Goal: Information Seeking & Learning: Learn about a topic

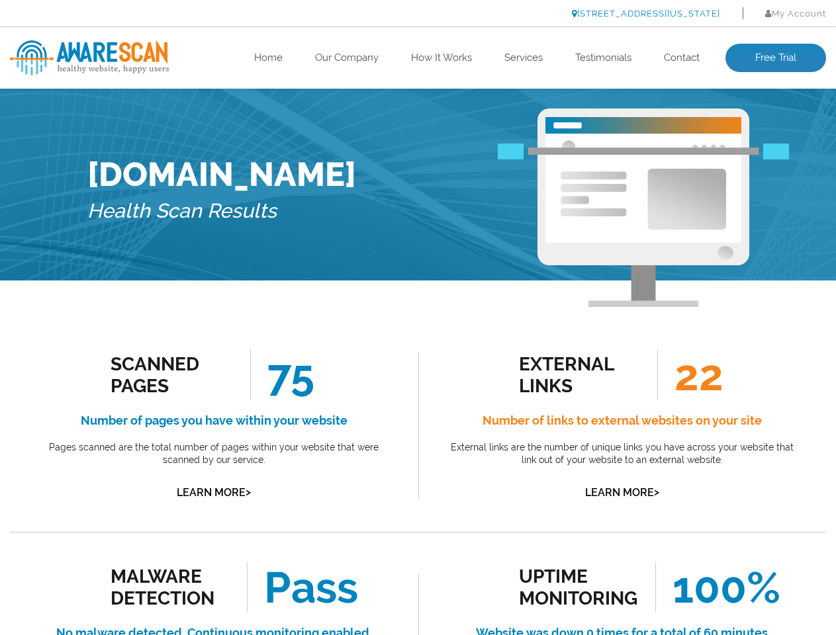
click at [610, 13] on link "[STREET_ADDRESS][US_STATE]" at bounding box center [646, 14] width 148 height 10
click at [214, 492] on link "Learn More >" at bounding box center [214, 492] width 74 height 13
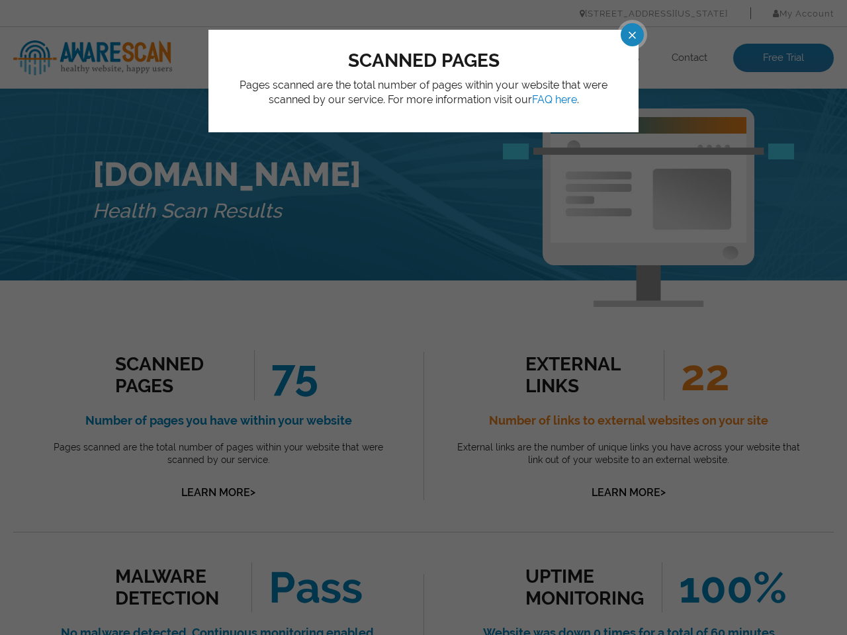
click at [418, 318] on div "scanned pages Pages scanned are the total number of pages within your website t…" at bounding box center [423, 317] width 847 height 635
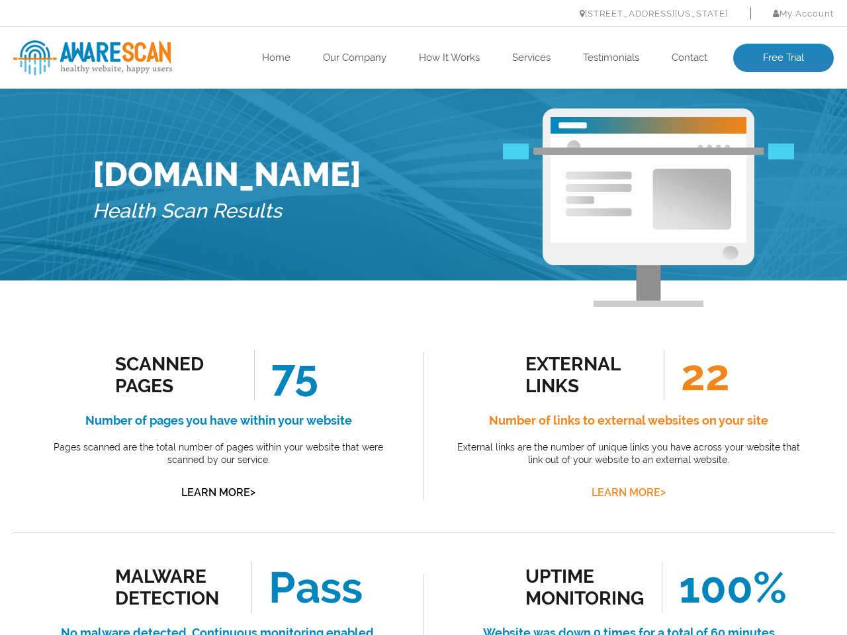
click at [621, 492] on link "Learn More >" at bounding box center [629, 492] width 74 height 13
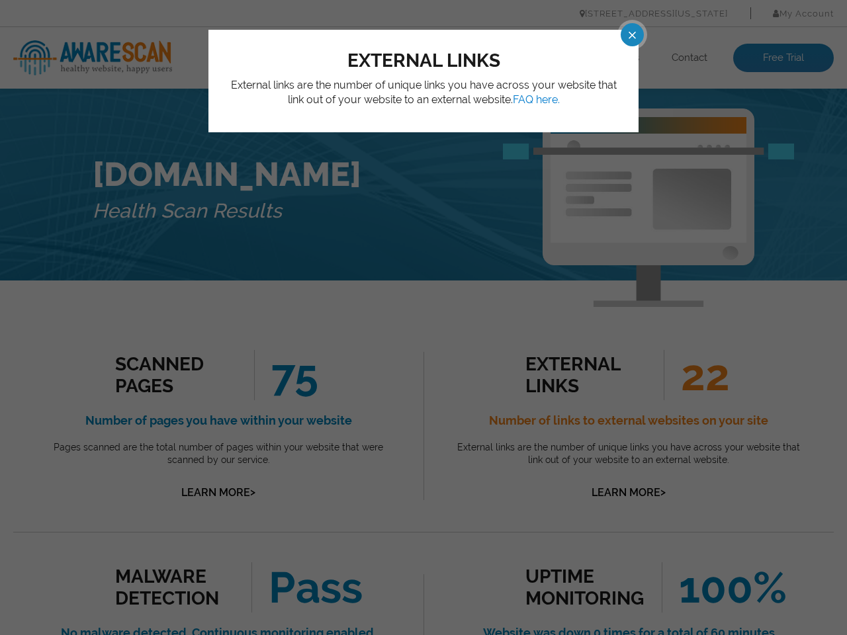
click at [418, 318] on div "external links External links are the number of unique links you have across yo…" at bounding box center [423, 317] width 847 height 635
